Goal: Complete application form

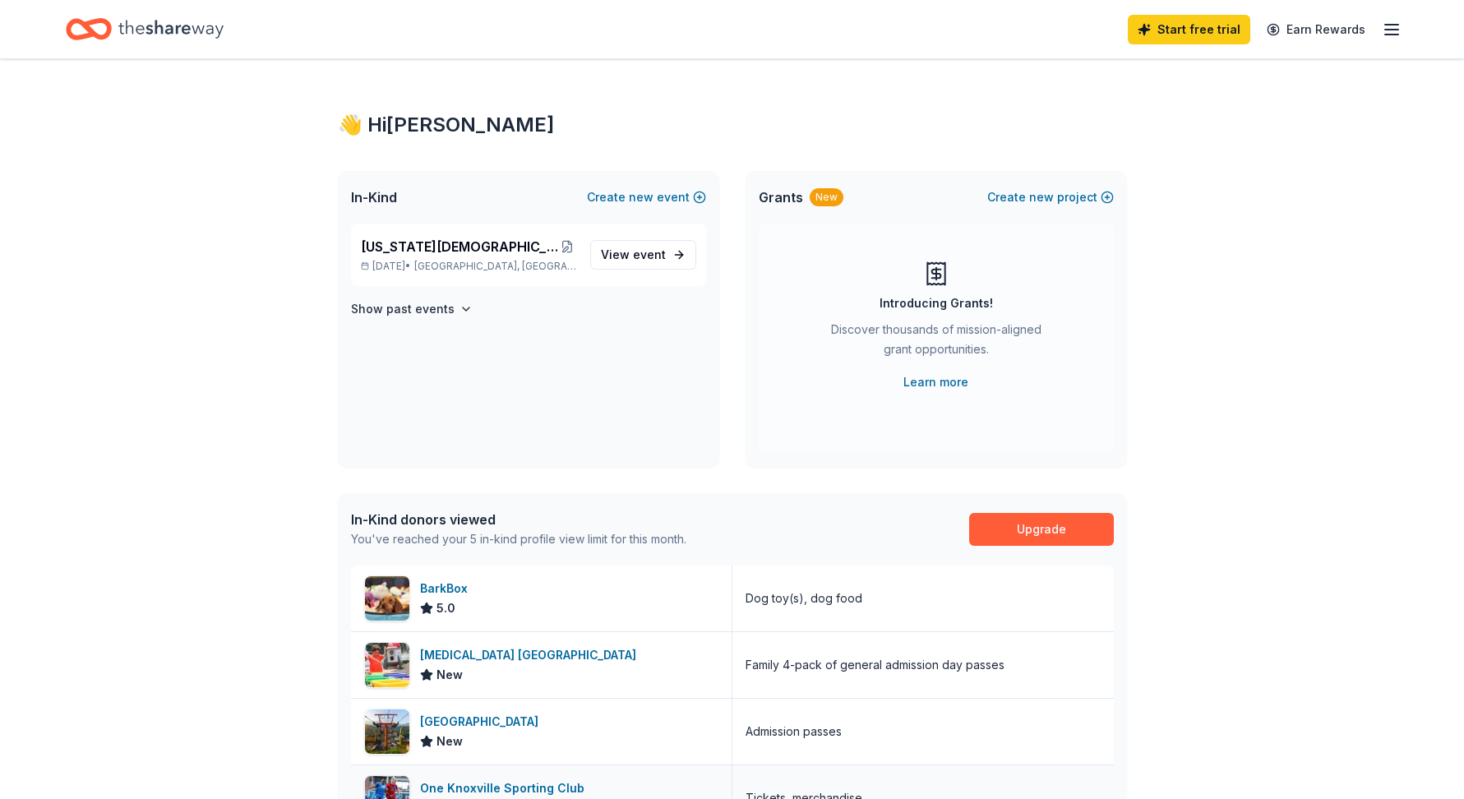
scroll to position [399, 0]
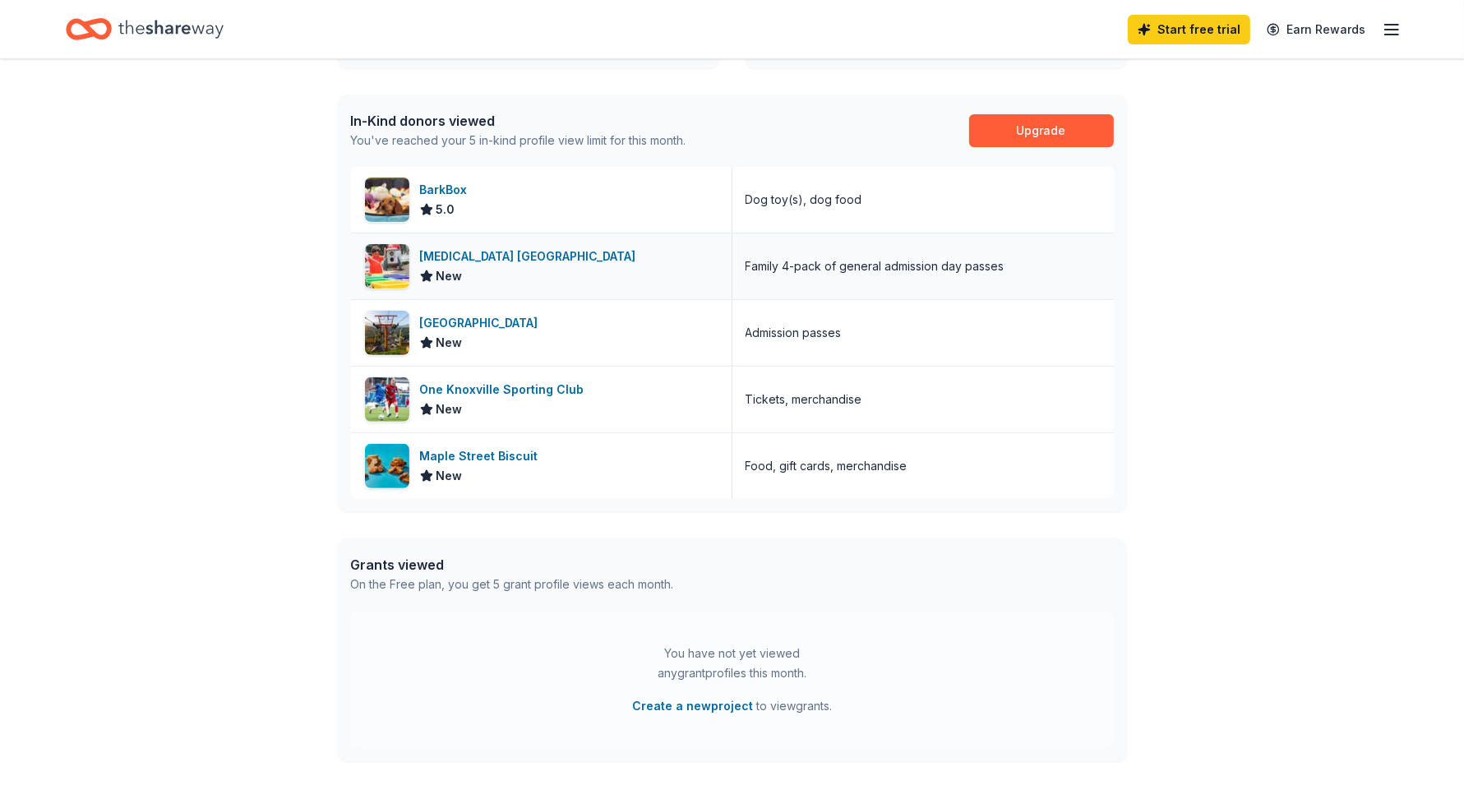
click at [488, 266] on div "[MEDICAL_DATA] [GEOGRAPHIC_DATA]" at bounding box center [531, 257] width 223 height 20
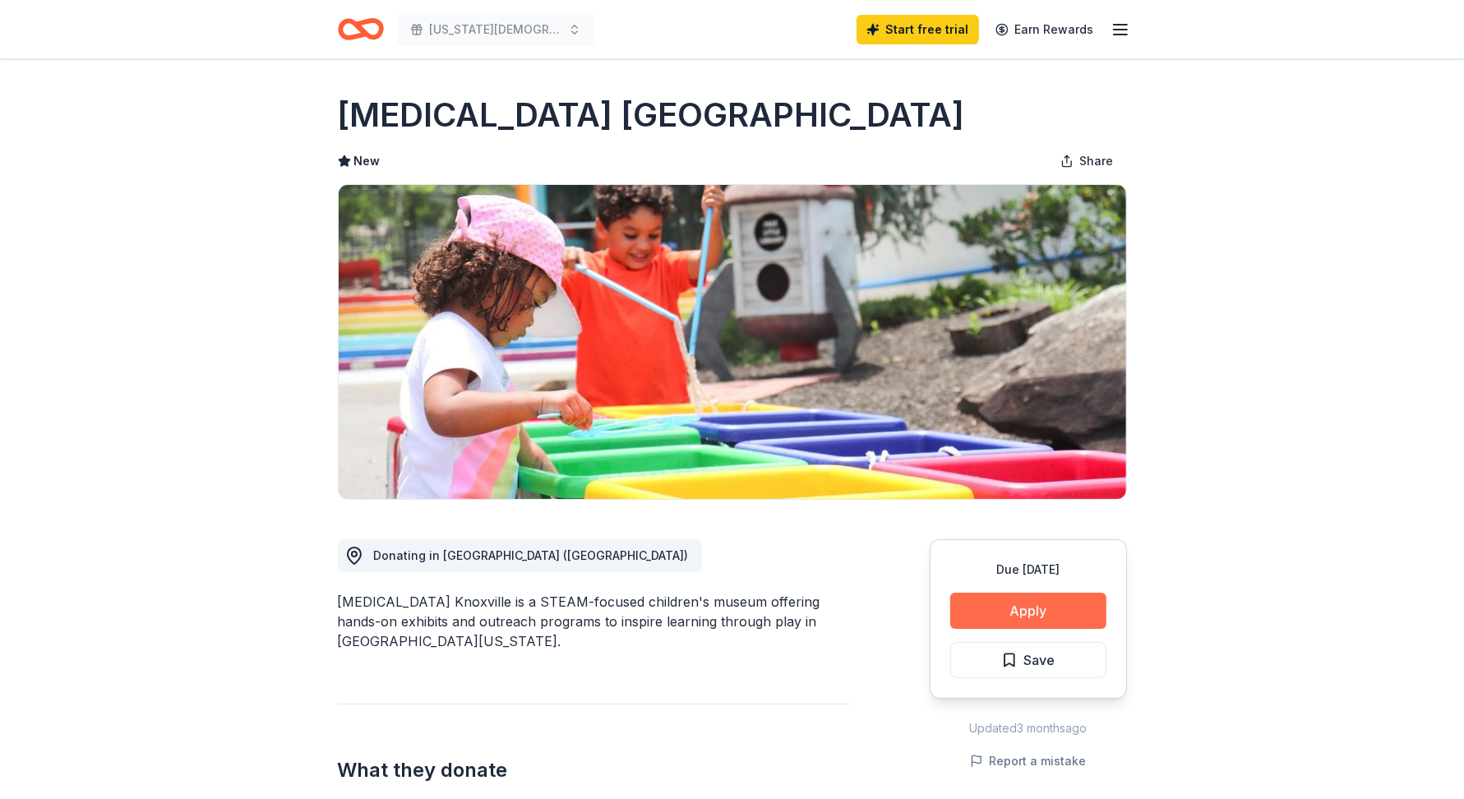
click at [996, 629] on button "Apply" at bounding box center [1028, 611] width 156 height 36
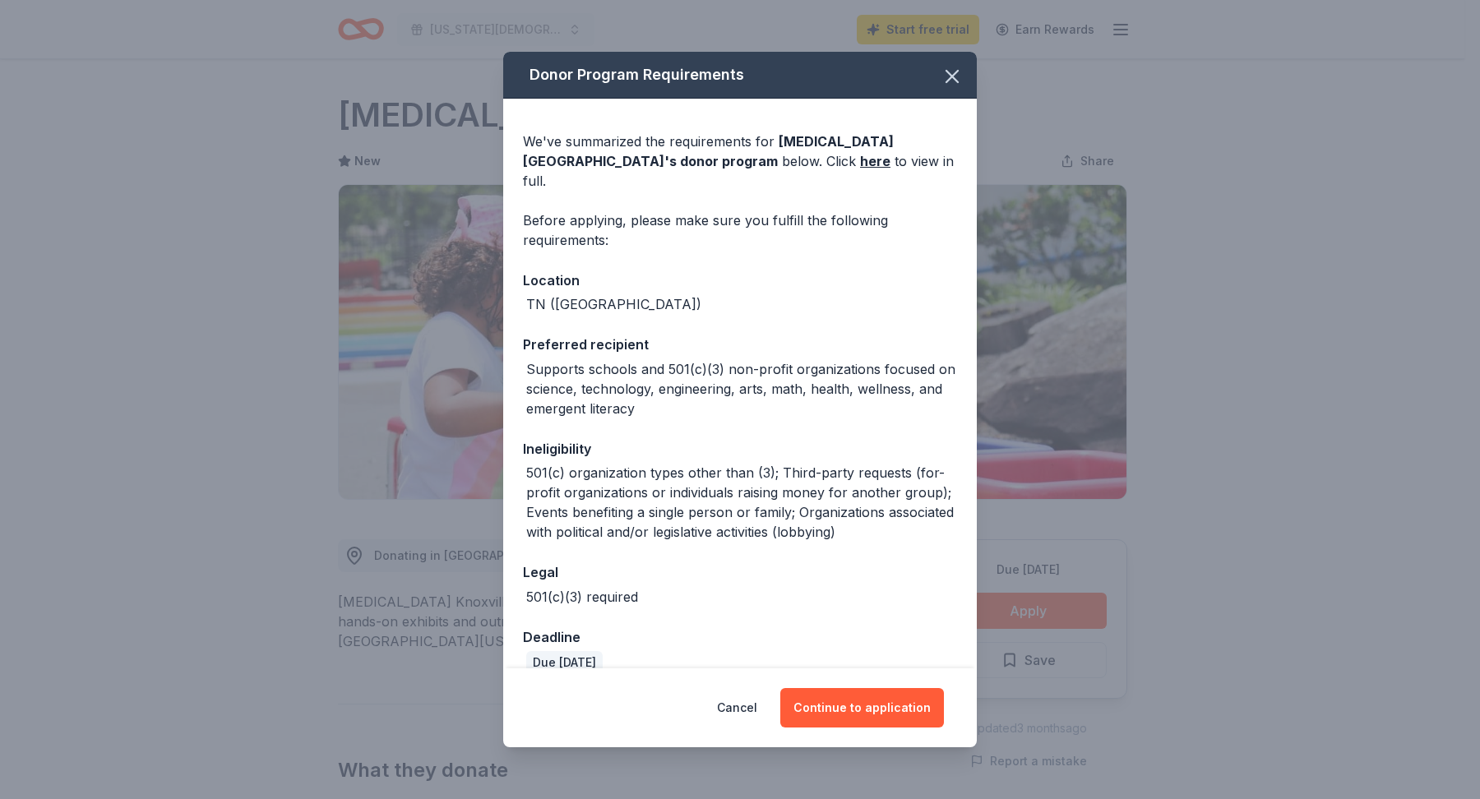
drag, startPoint x: 1129, startPoint y: 560, endPoint x: 1129, endPoint y: 529, distance: 31.2
click at [1129, 555] on div "Donor Program Requirements We've summarized the requirements for [MEDICAL_DATA]…" at bounding box center [740, 399] width 1480 height 799
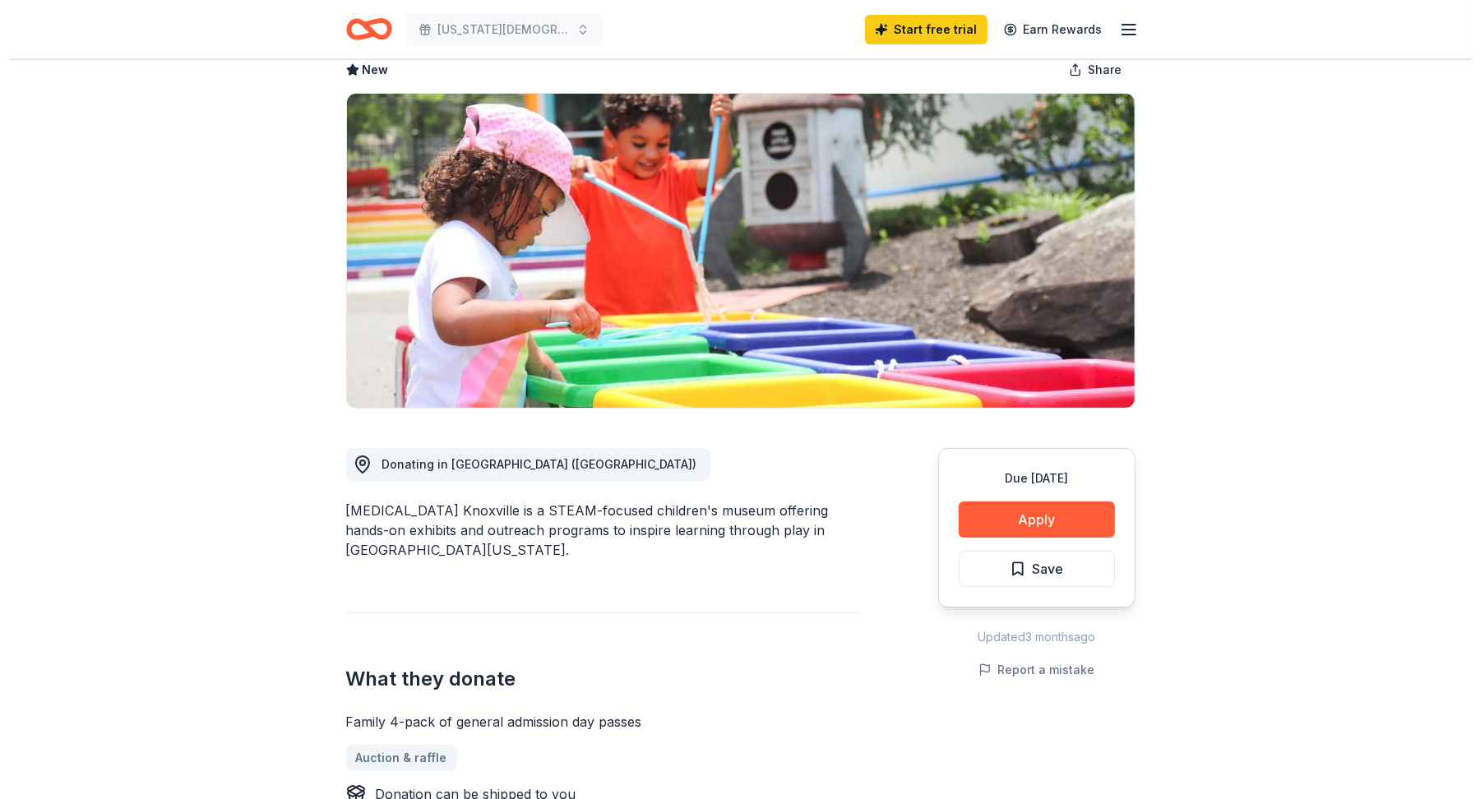
scroll to position [89, 0]
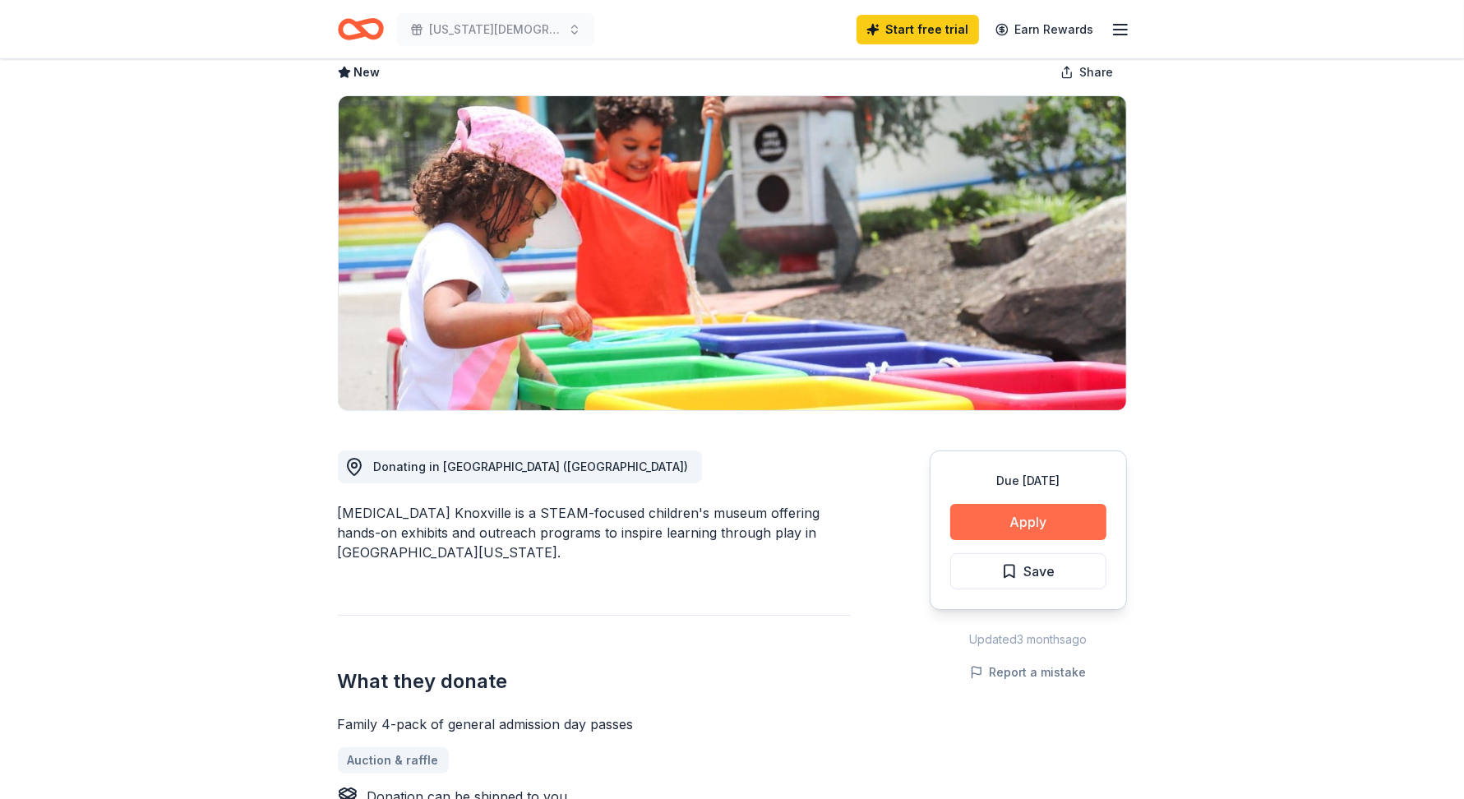
click at [1000, 540] on button "Apply" at bounding box center [1028, 522] width 156 height 36
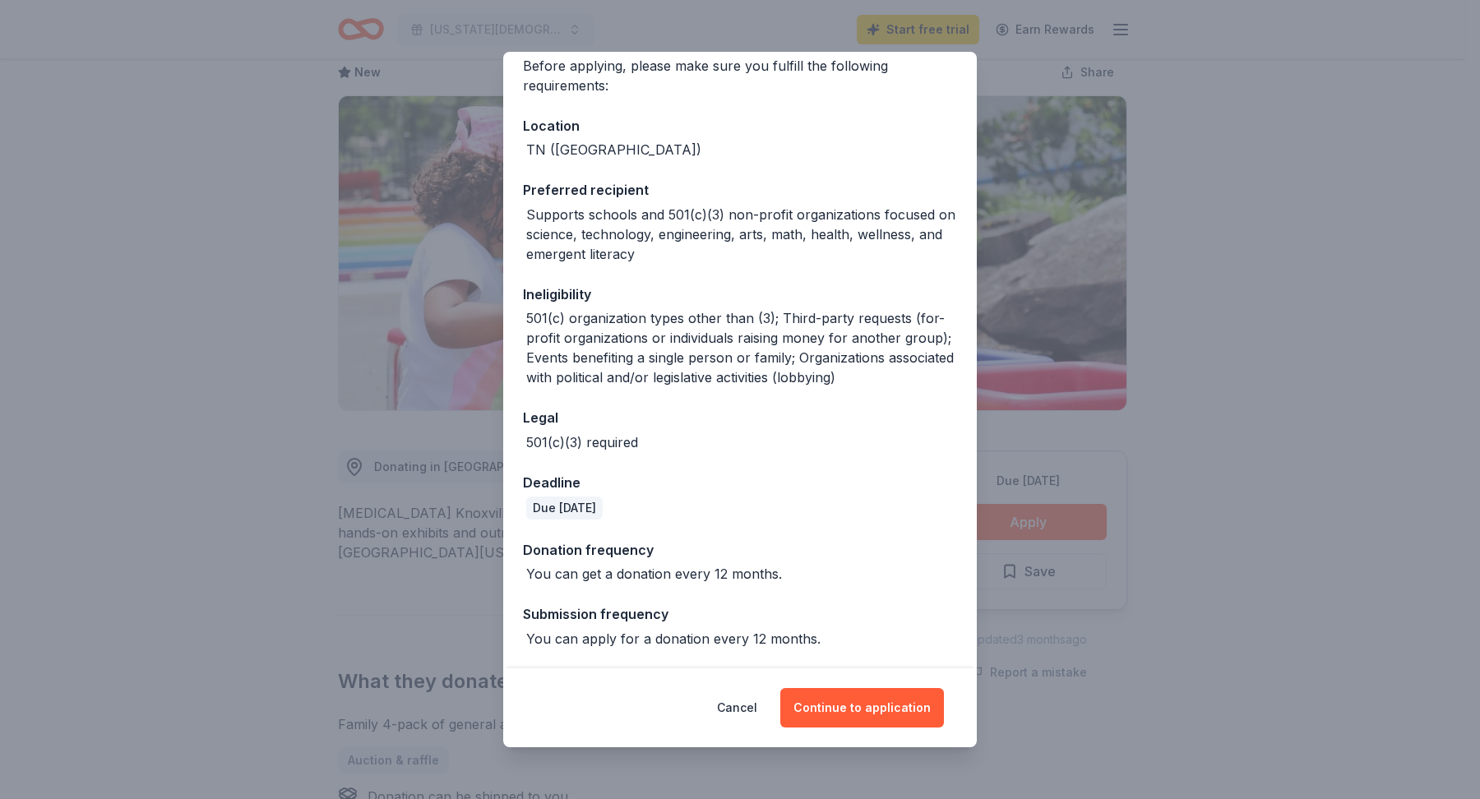
scroll to position [347, 0]
click at [931, 688] on button "Continue to application" at bounding box center [862, 707] width 164 height 39
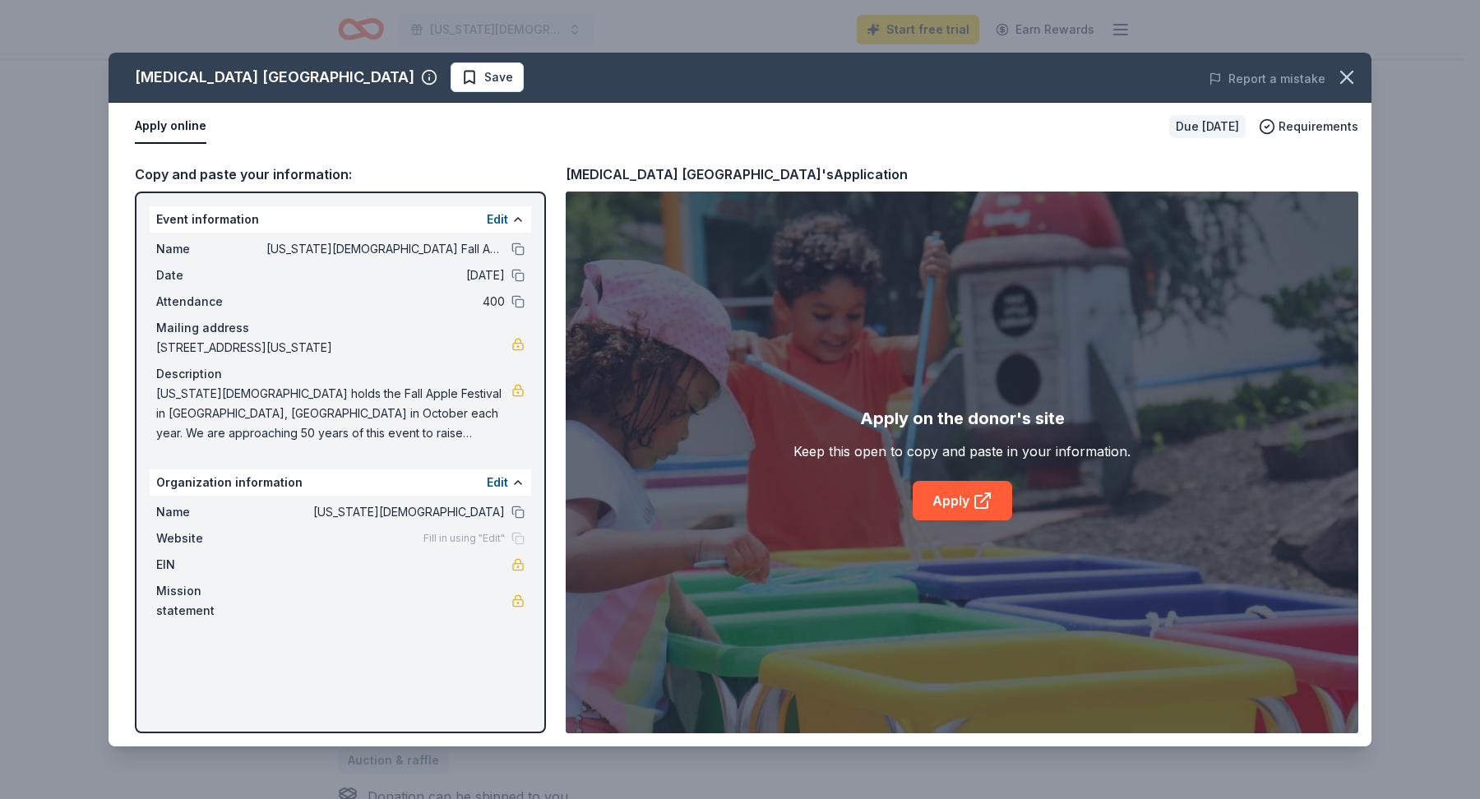
scroll to position [83, 0]
click at [456, 443] on span "[US_STATE][DEMOGRAPHIC_DATA] holds the Fall Apple Festival in [GEOGRAPHIC_DATA]…" at bounding box center [333, 413] width 355 height 59
click at [193, 411] on span "[US_STATE][DEMOGRAPHIC_DATA] holds the Fall Apple Festival in [GEOGRAPHIC_DATA]…" at bounding box center [333, 413] width 355 height 59
click at [951, 520] on link "Apply" at bounding box center [962, 500] width 99 height 39
